Goal: Task Accomplishment & Management: Manage account settings

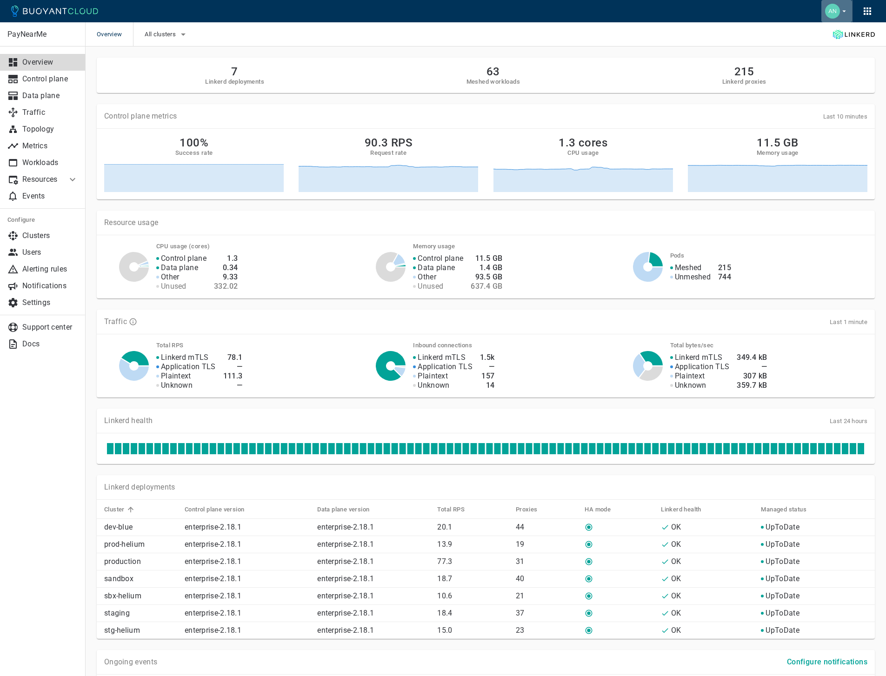
click at [845, 7] on icon "button" at bounding box center [844, 11] width 8 height 8
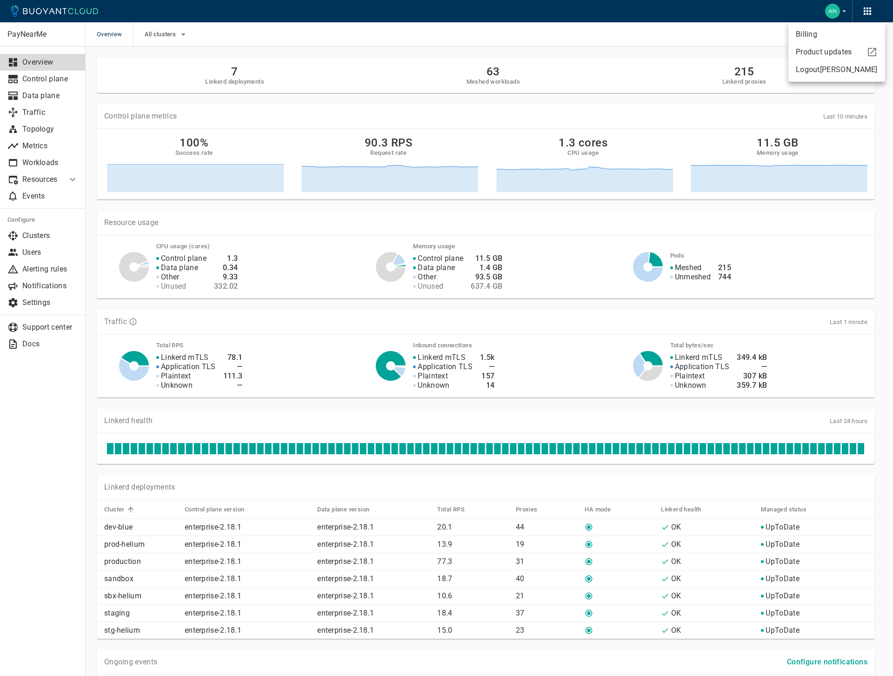
click at [583, 28] on div at bounding box center [446, 338] width 893 height 676
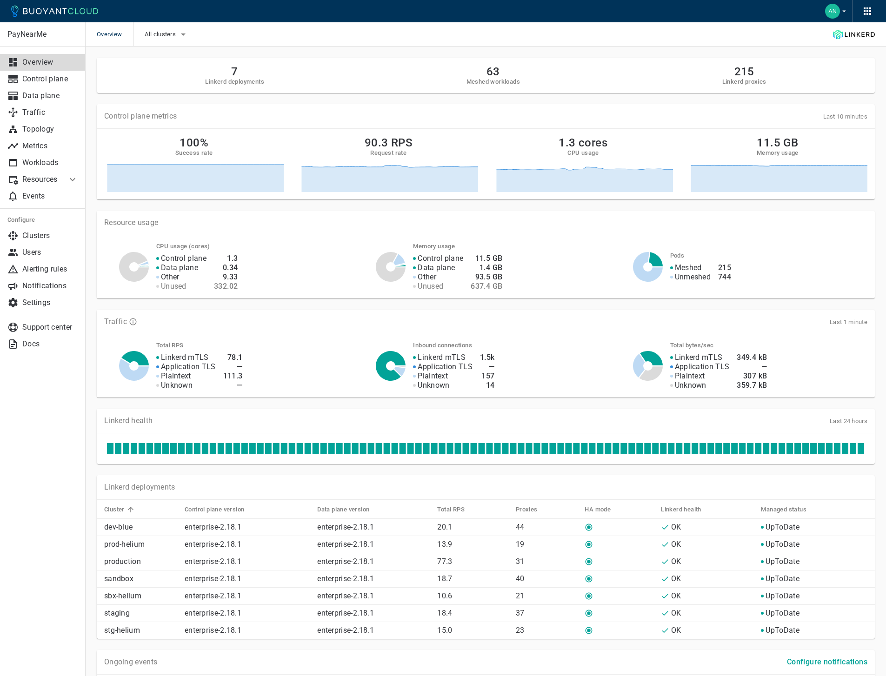
click at [26, 372] on div "PayNearMe Overview Control plane Data plane Traffic Topology Metrics Workloads …" at bounding box center [42, 349] width 85 height 654
click at [837, 11] on img "button" at bounding box center [832, 11] width 15 height 15
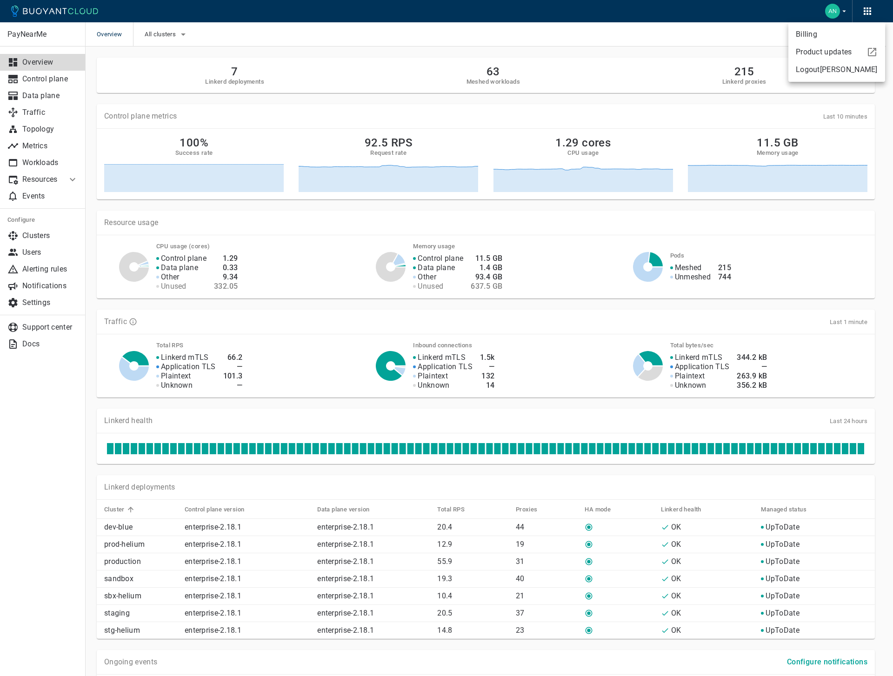
click at [838, 11] on div at bounding box center [446, 338] width 893 height 676
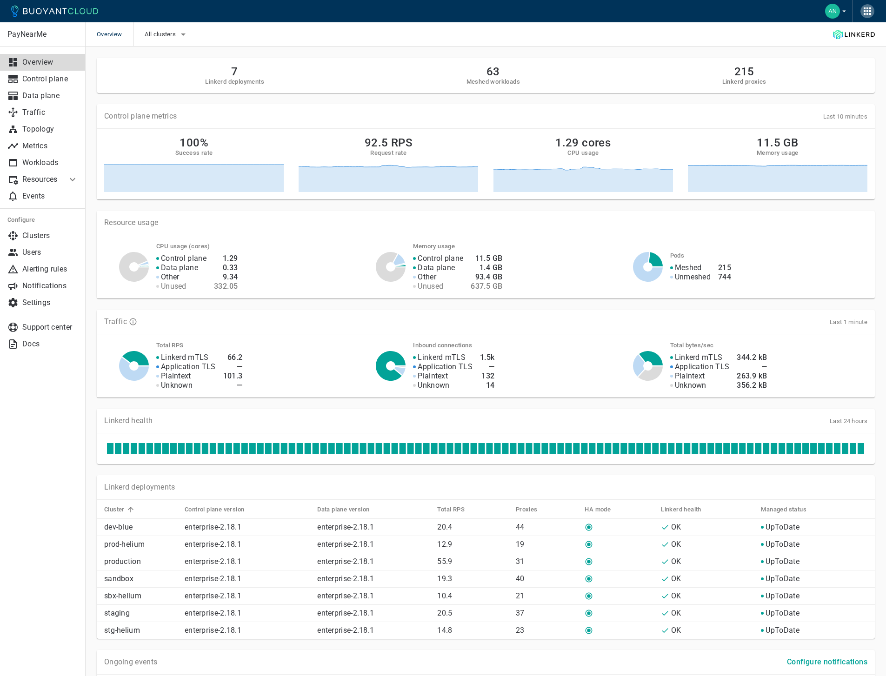
click at [861, 11] on icon "button" at bounding box center [866, 11] width 11 height 11
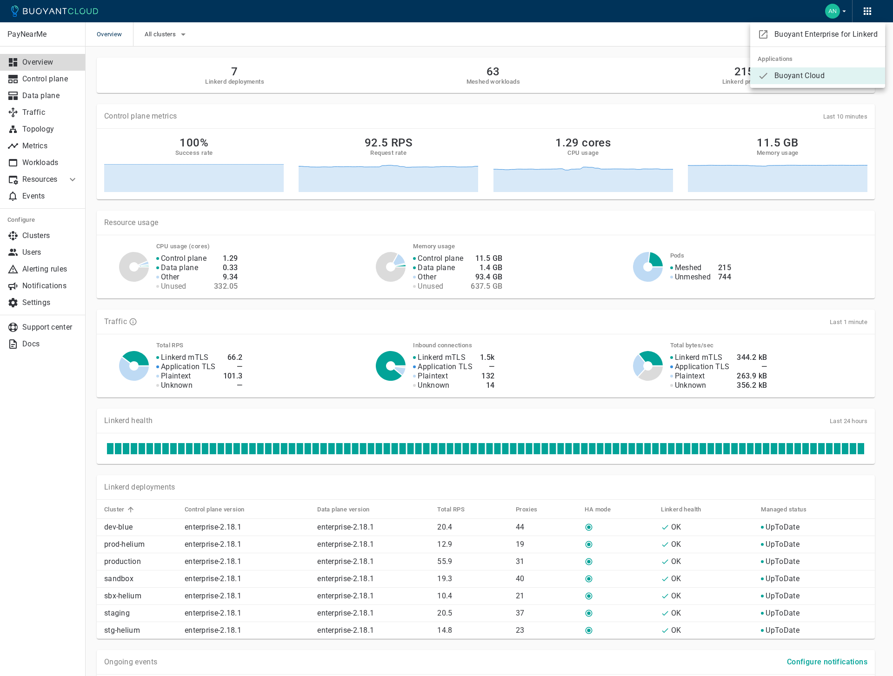
click at [861, 11] on div at bounding box center [446, 338] width 893 height 676
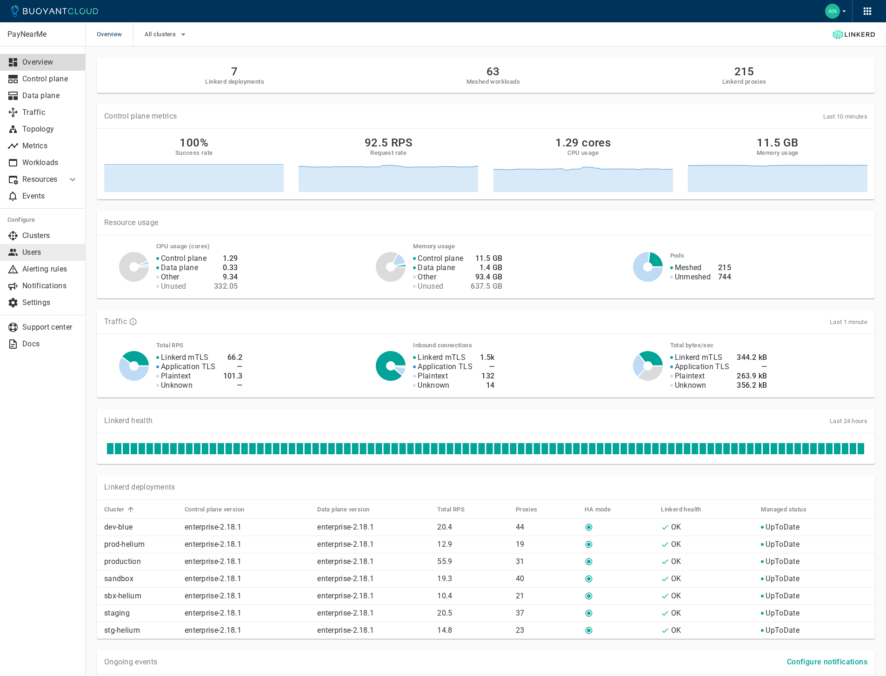
click at [54, 249] on p "Users" at bounding box center [50, 252] width 56 height 9
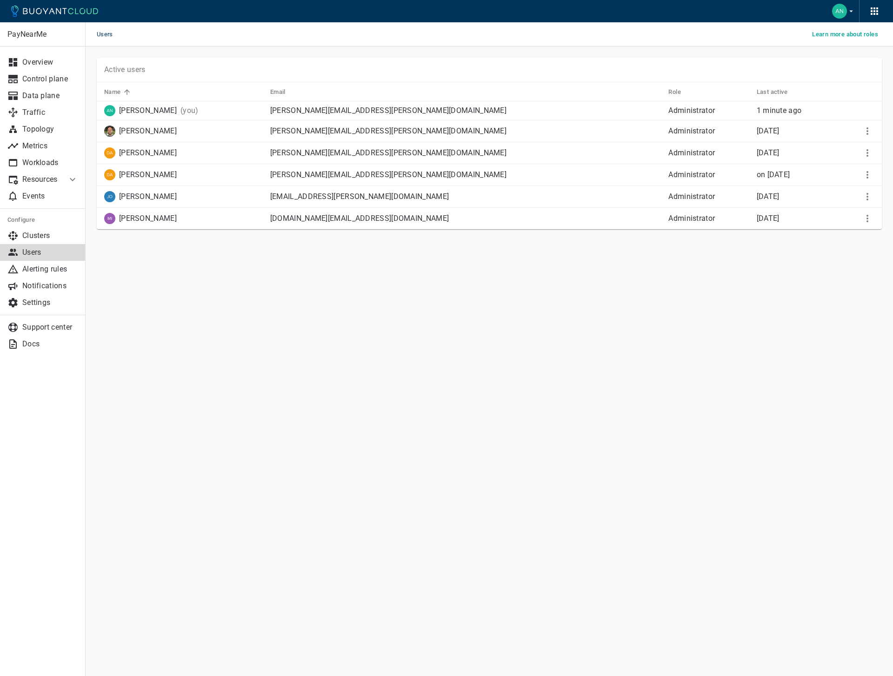
click at [166, 282] on main "Users Learn more about roles PayNearMe Overview Control plane Data plane Traffi…" at bounding box center [489, 338] width 807 height 676
click at [266, 283] on main "Users Learn more about roles PayNearMe Overview Control plane Data plane Traffi…" at bounding box center [489, 338] width 807 height 676
click at [163, 327] on main "Users Learn more about roles PayNearMe Overview Control plane Data plane Traffi…" at bounding box center [489, 338] width 807 height 676
click at [204, 316] on main "Users Learn more about roles PayNearMe Overview Control plane Data plane Traffi…" at bounding box center [489, 338] width 807 height 676
click at [110, 46] on div "PayNearMe Overview Control plane Data plane Traffic Topology Metrics Workloads …" at bounding box center [489, 156] width 807 height 220
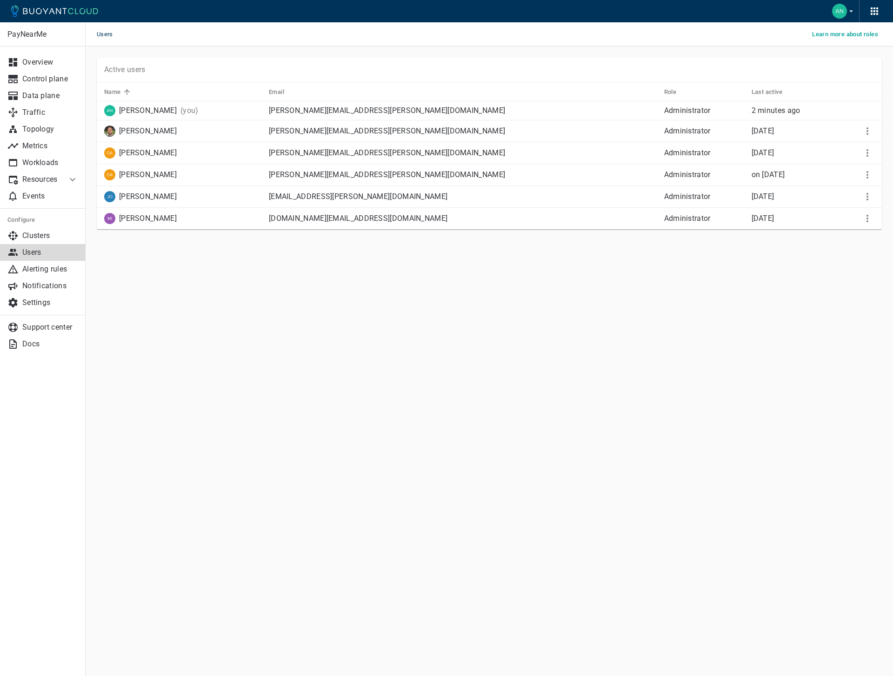
click at [264, 424] on main "Users Learn more about roles PayNearMe Overview Control plane Data plane Traffi…" at bounding box center [489, 338] width 807 height 676
click at [175, 341] on main "Users Learn more about roles PayNearMe Overview Control plane Data plane Traffi…" at bounding box center [489, 338] width 807 height 676
click at [136, 257] on div "PayNearMe Overview Control plane Data plane Traffic Topology Metrics Workloads …" at bounding box center [489, 156] width 807 height 220
click at [181, 34] on div "Users Learn more about roles" at bounding box center [489, 34] width 807 height 24
click at [211, 311] on main "Users Learn more about roles PayNearMe Overview Control plane Data plane Traffi…" at bounding box center [489, 338] width 807 height 676
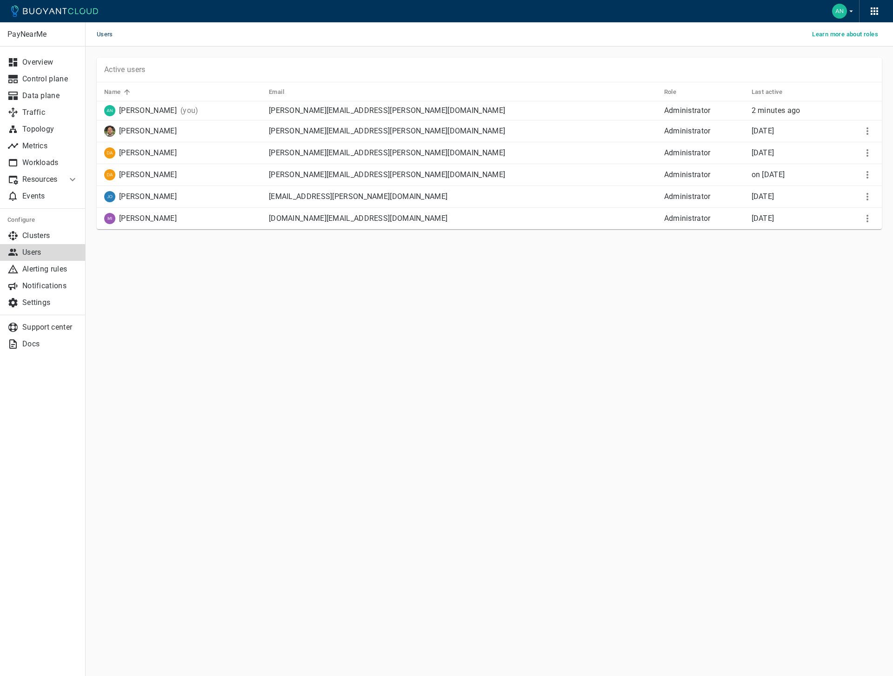
click at [187, 264] on div "PayNearMe Overview Control plane Data plane Traffic Topology Metrics Workloads …" at bounding box center [489, 156] width 807 height 220
click at [156, 186] on td "[PERSON_NAME]" at bounding box center [179, 197] width 165 height 22
click at [867, 200] on icon "More" at bounding box center [866, 196] width 11 height 11
drag, startPoint x: 788, startPoint y: 301, endPoint x: 772, endPoint y: 306, distance: 17.1
click at [776, 305] on div at bounding box center [446, 338] width 893 height 676
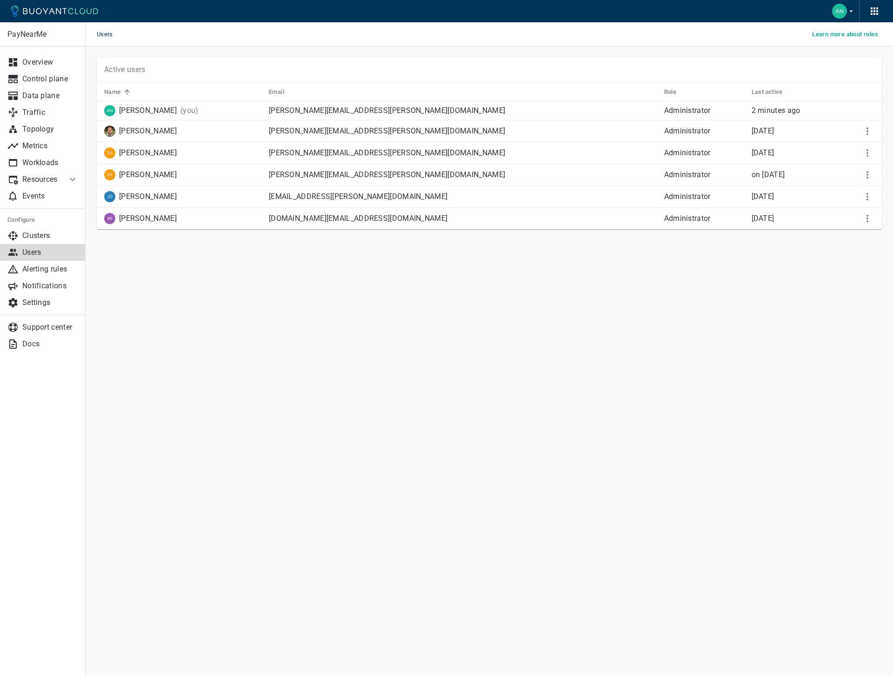
click at [108, 306] on main "Users Learn more about roles PayNearMe Overview Control plane Data plane Traffi…" at bounding box center [489, 338] width 807 height 676
click at [190, 36] on div "Users Learn more about roles" at bounding box center [489, 34] width 807 height 24
click at [133, 346] on main "Users Learn more about roles PayNearMe Overview Control plane Data plane Traffi…" at bounding box center [489, 338] width 807 height 676
click at [113, 305] on main "Users Learn more about roles PayNearMe Overview Control plane Data plane Traffi…" at bounding box center [489, 338] width 807 height 676
click at [104, 305] on main "Users Learn more about roles PayNearMe Overview Control plane Data plane Traffi…" at bounding box center [489, 338] width 807 height 676
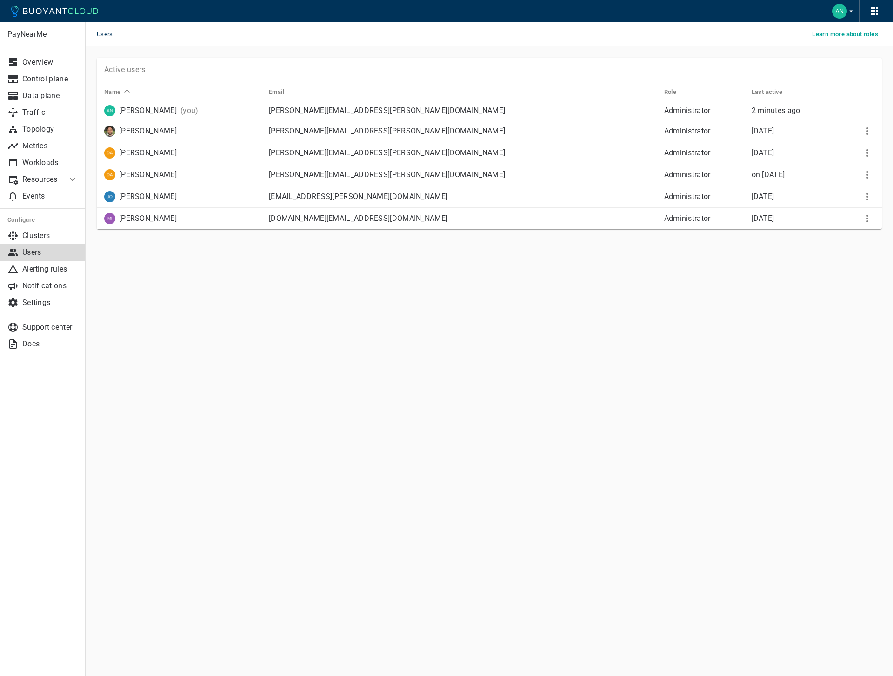
click at [103, 306] on main "Users Learn more about roles PayNearMe Overview Control plane Data plane Traffi…" at bounding box center [489, 338] width 807 height 676
click at [145, 303] on main "Users Learn more about roles PayNearMe Overview Control plane Data plane Traffi…" at bounding box center [489, 338] width 807 height 676
click at [174, 315] on main "Users Learn more about roles PayNearMe Overview Control plane Data plane Traffi…" at bounding box center [489, 338] width 807 height 676
click at [503, 56] on div "PayNearMe Overview Control plane Data plane Traffic Topology Metrics Workloads …" at bounding box center [489, 156] width 807 height 220
click at [463, 278] on main "Users Learn more about roles PayNearMe Overview Control plane Data plane Traffi…" at bounding box center [489, 338] width 807 height 676
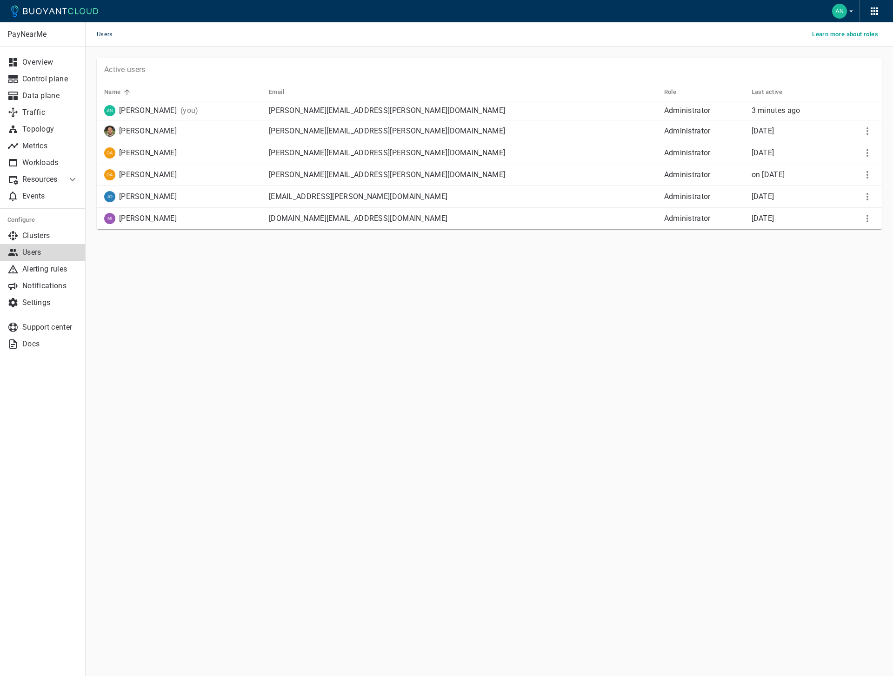
click at [201, 40] on div "Users Learn more about roles" at bounding box center [489, 34] width 807 height 24
click at [233, 327] on main "Users Learn more about roles PayNearMe Overview Control plane Data plane Traffi…" at bounding box center [489, 338] width 807 height 676
drag, startPoint x: 0, startPoint y: 0, endPoint x: 282, endPoint y: 307, distance: 416.9
click at [282, 305] on main "Users Learn more about roles PayNearMe Overview Control plane Data plane Traffi…" at bounding box center [489, 338] width 807 height 676
click at [278, 313] on main "Users Learn more about roles PayNearMe Overview Control plane Data plane Traffi…" at bounding box center [489, 338] width 807 height 676
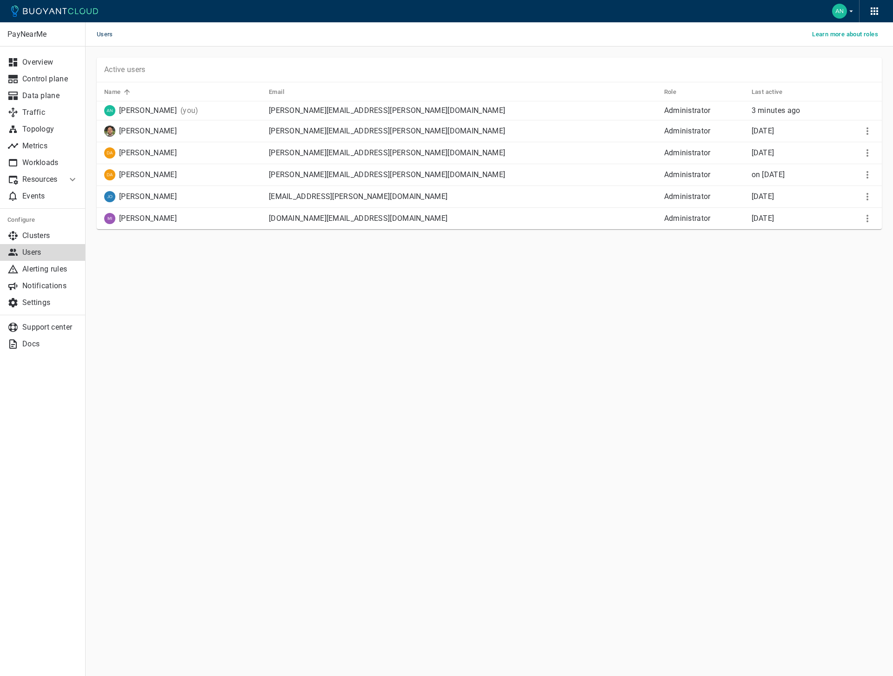
click at [277, 312] on main "Users Learn more about roles PayNearMe Overview Control plane Data plane Traffi…" at bounding box center [489, 338] width 807 height 676
click at [277, 325] on main "Users Learn more about roles PayNearMe Overview Control plane Data plane Traffi…" at bounding box center [489, 338] width 807 height 676
click at [262, 319] on main "Users Learn more about roles PayNearMe Overview Control plane Data plane Traffi…" at bounding box center [489, 338] width 807 height 676
click at [868, 196] on icon "More" at bounding box center [866, 196] width 11 height 11
click at [677, 322] on div at bounding box center [446, 338] width 893 height 676
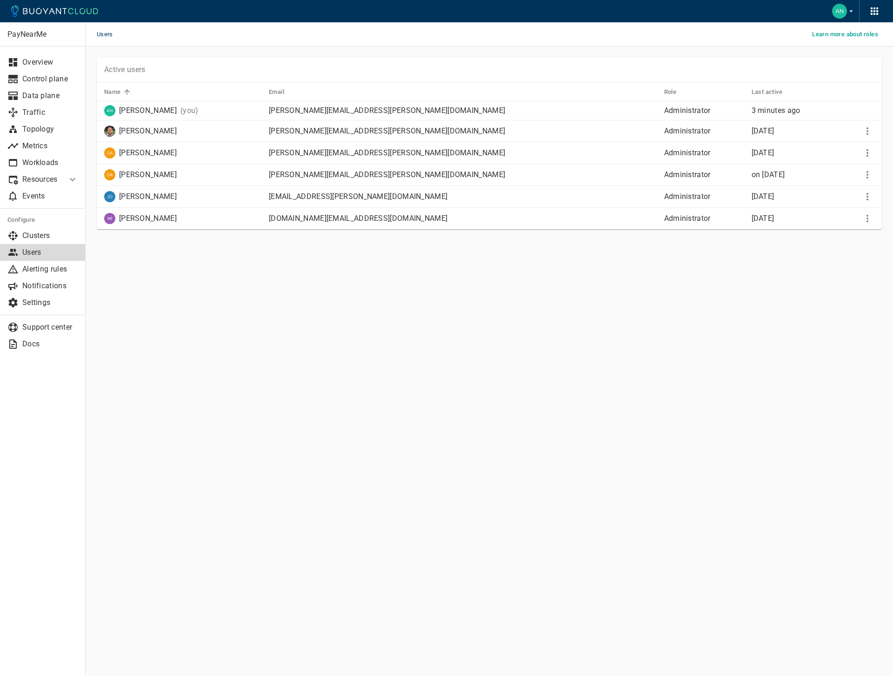
click at [295, 44] on div "Users Learn more about roles" at bounding box center [489, 34] width 807 height 24
click at [302, 344] on main "Users Learn more about roles PayNearMe Overview Control plane Data plane Traffi…" at bounding box center [489, 338] width 807 height 676
click at [813, 201] on p "[DATE]" at bounding box center [793, 196] width 84 height 9
drag, startPoint x: 528, startPoint y: 307, endPoint x: 489, endPoint y: 289, distance: 42.9
click at [528, 307] on main "Users Learn more about roles PayNearMe Overview Control plane Data plane Traffi…" at bounding box center [489, 338] width 807 height 676
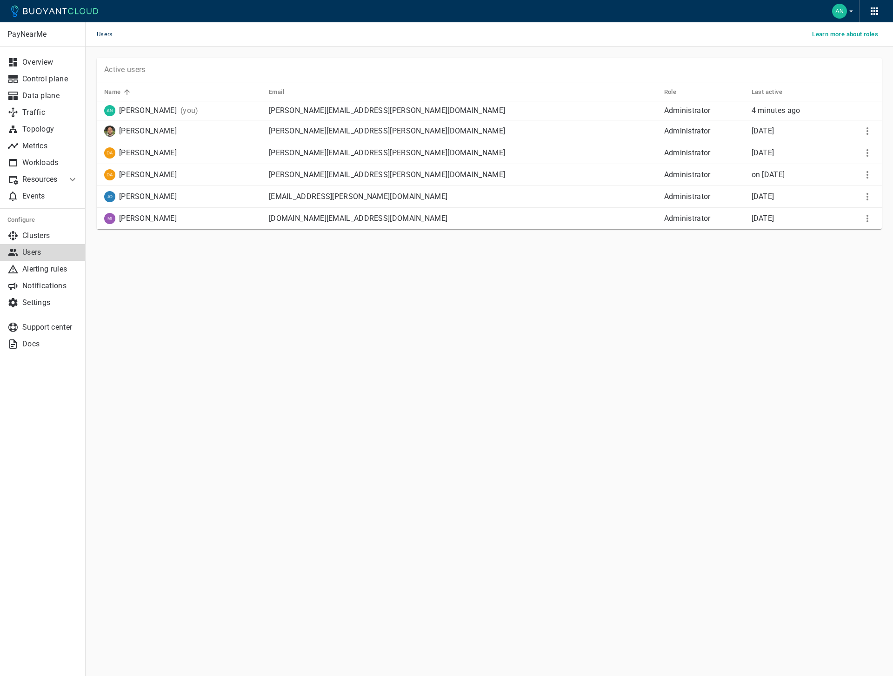
click at [261, 257] on div "PayNearMe Overview Control plane Data plane Traffic Topology Metrics Workloads …" at bounding box center [489, 156] width 807 height 220
click at [155, 46] on div "Users Learn more about roles" at bounding box center [489, 34] width 807 height 24
click at [281, 315] on main "Users Learn more about roles PayNearMe Overview Control plane Data plane Traffi…" at bounding box center [489, 338] width 807 height 676
click at [322, 299] on main "Users Learn more about roles PayNearMe Overview Control plane Data plane Traffi…" at bounding box center [489, 338] width 807 height 676
click at [751, 199] on relative-time "[DATE]" at bounding box center [762, 196] width 23 height 9
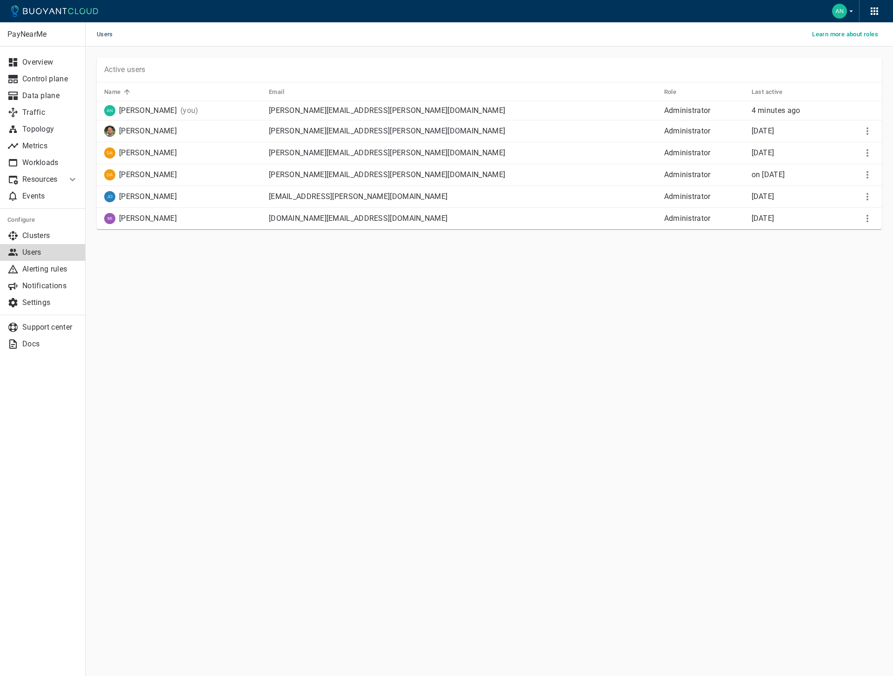
drag, startPoint x: 594, startPoint y: 272, endPoint x: 539, endPoint y: 278, distance: 55.2
click at [593, 273] on main "Users Learn more about roles PayNearMe Overview Control plane Data plane Traffi…" at bounding box center [489, 338] width 807 height 676
click at [193, 278] on main "Users Learn more about roles PayNearMe Overview Control plane Data plane Traffi…" at bounding box center [489, 338] width 807 height 676
click at [324, 33] on div "Users Learn more about roles" at bounding box center [489, 34] width 807 height 24
drag, startPoint x: 301, startPoint y: 55, endPoint x: 368, endPoint y: 53, distance: 67.0
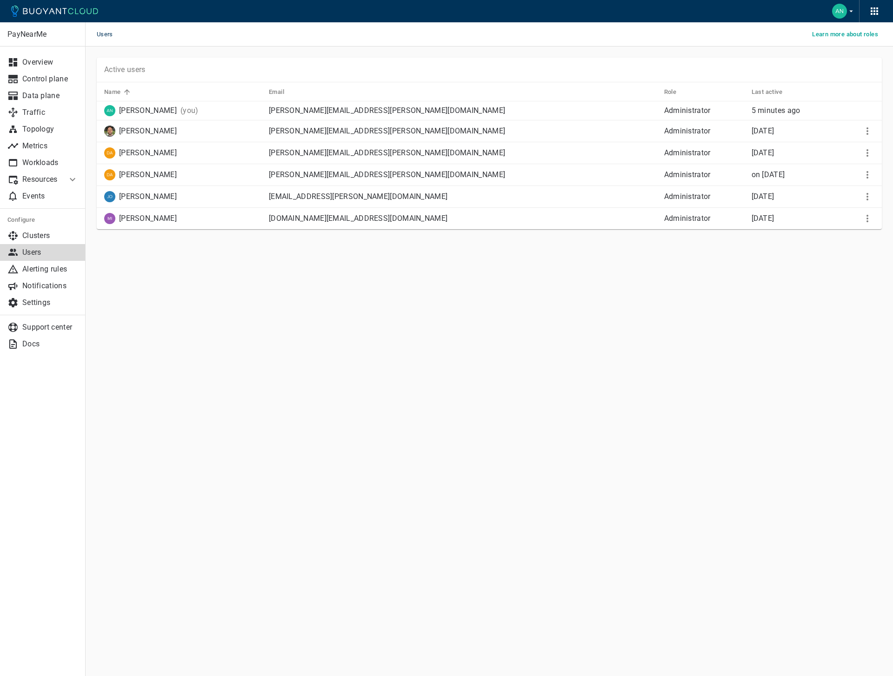
click at [301, 55] on div "PayNearMe Overview Control plane Data plane Traffic Topology Metrics Workloads …" at bounding box center [489, 156] width 807 height 220
click at [839, 17] on img "button" at bounding box center [839, 11] width 15 height 15
click at [694, 2] on div at bounding box center [446, 338] width 893 height 676
click at [887, 10] on div at bounding box center [446, 11] width 893 height 22
drag, startPoint x: 297, startPoint y: 31, endPoint x: 291, endPoint y: 31, distance: 6.1
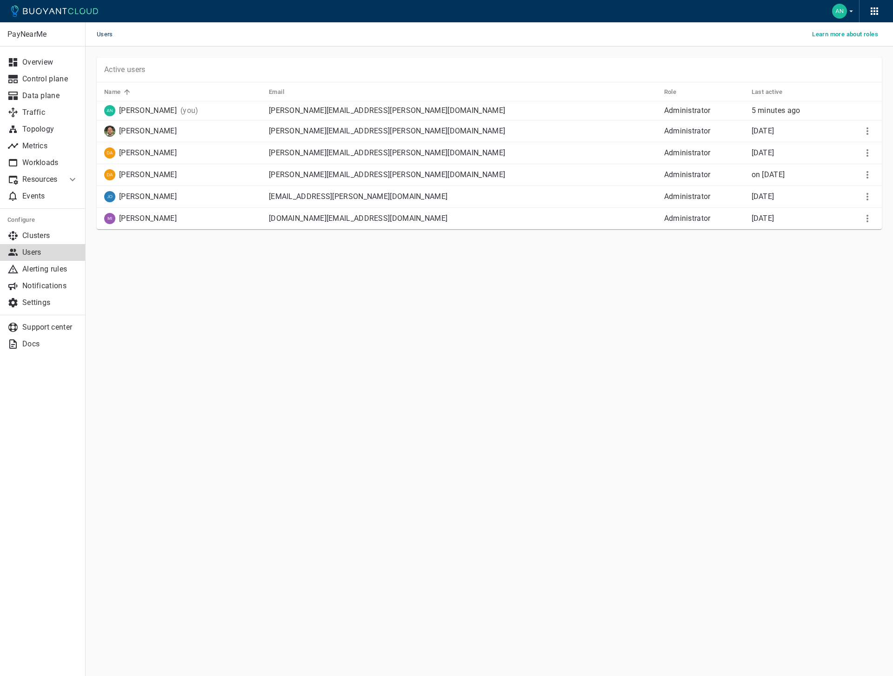
click at [297, 31] on div "Users Learn more about roles" at bounding box center [489, 34] width 807 height 24
click at [854, 13] on icon "button" at bounding box center [851, 11] width 8 height 8
click at [821, 69] on link "Logout [PERSON_NAME]" at bounding box center [836, 69] width 97 height 17
